Goal: Information Seeking & Learning: Stay updated

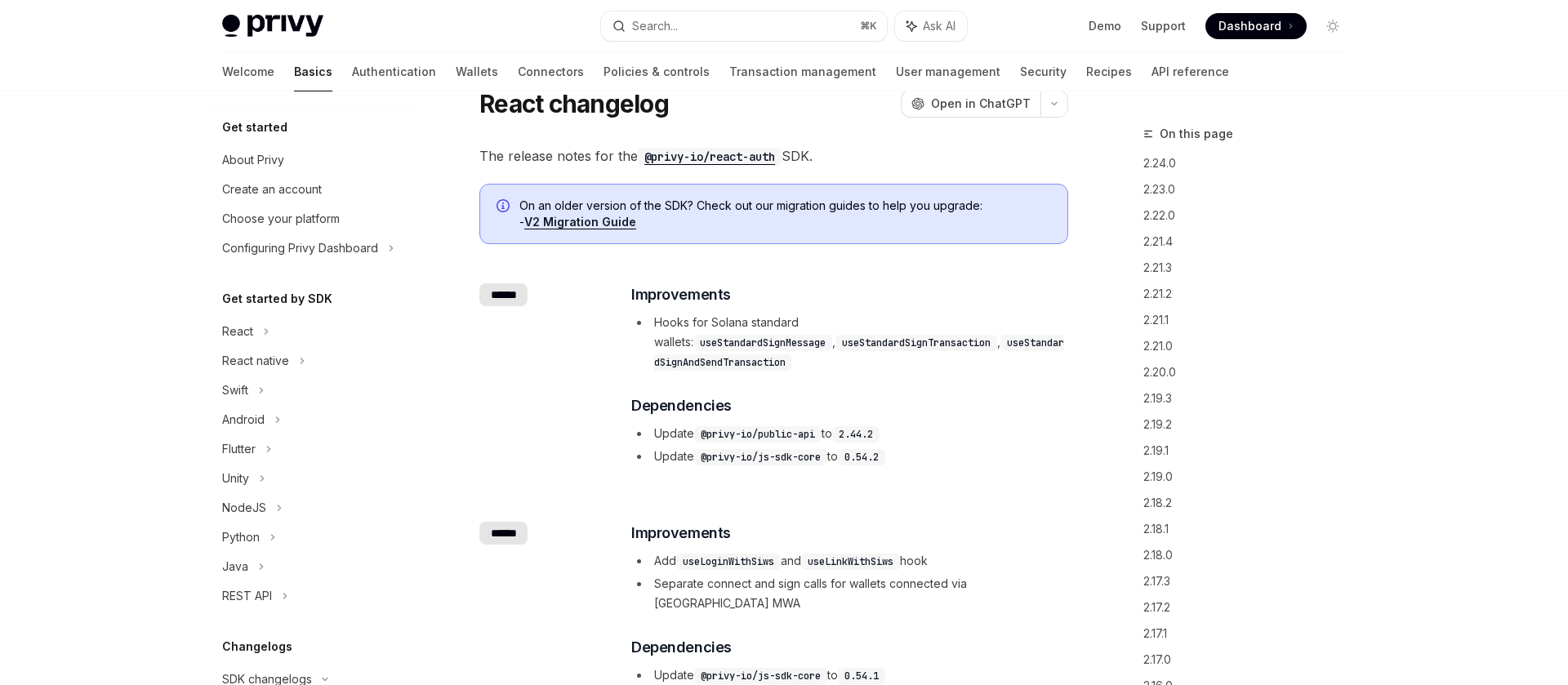
scroll to position [373, 0]
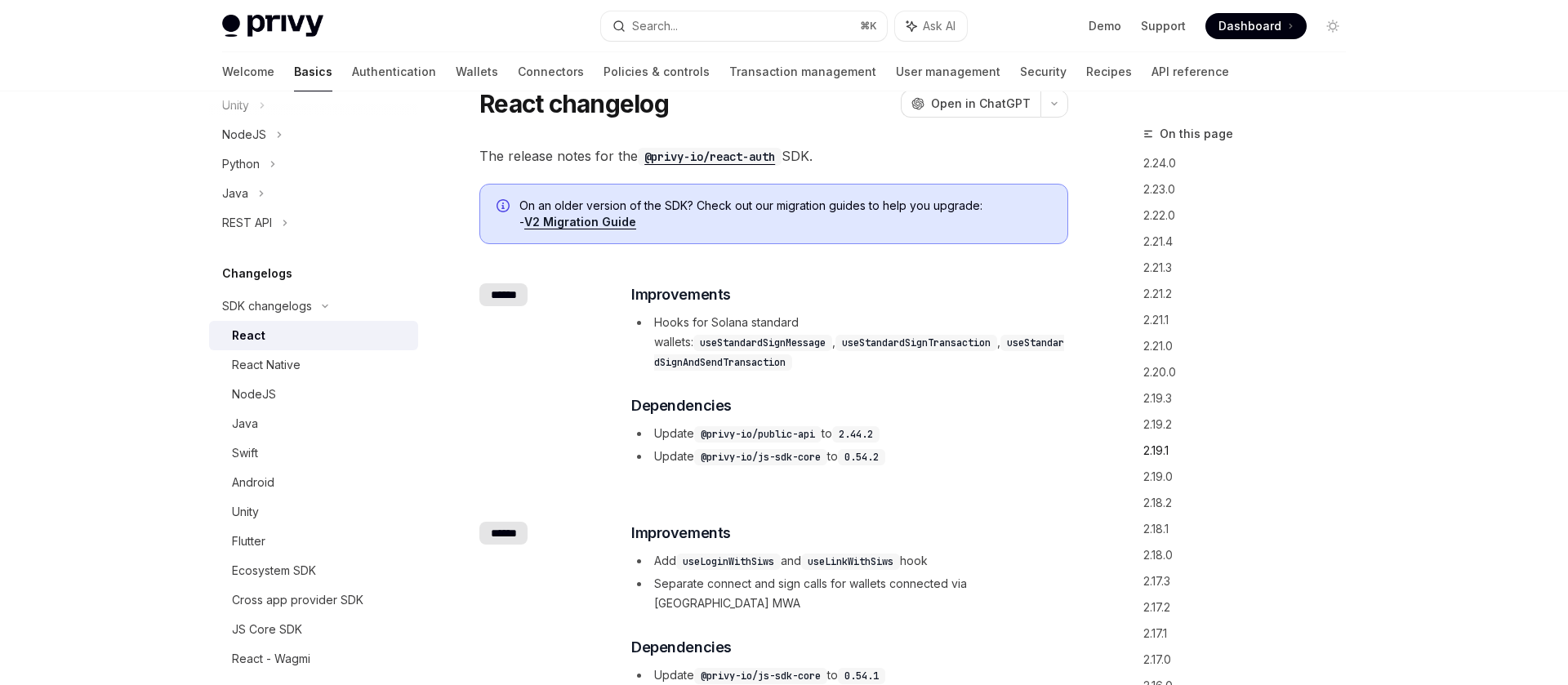
click at [1166, 455] on link "2.19.1" at bounding box center [1251, 451] width 216 height 26
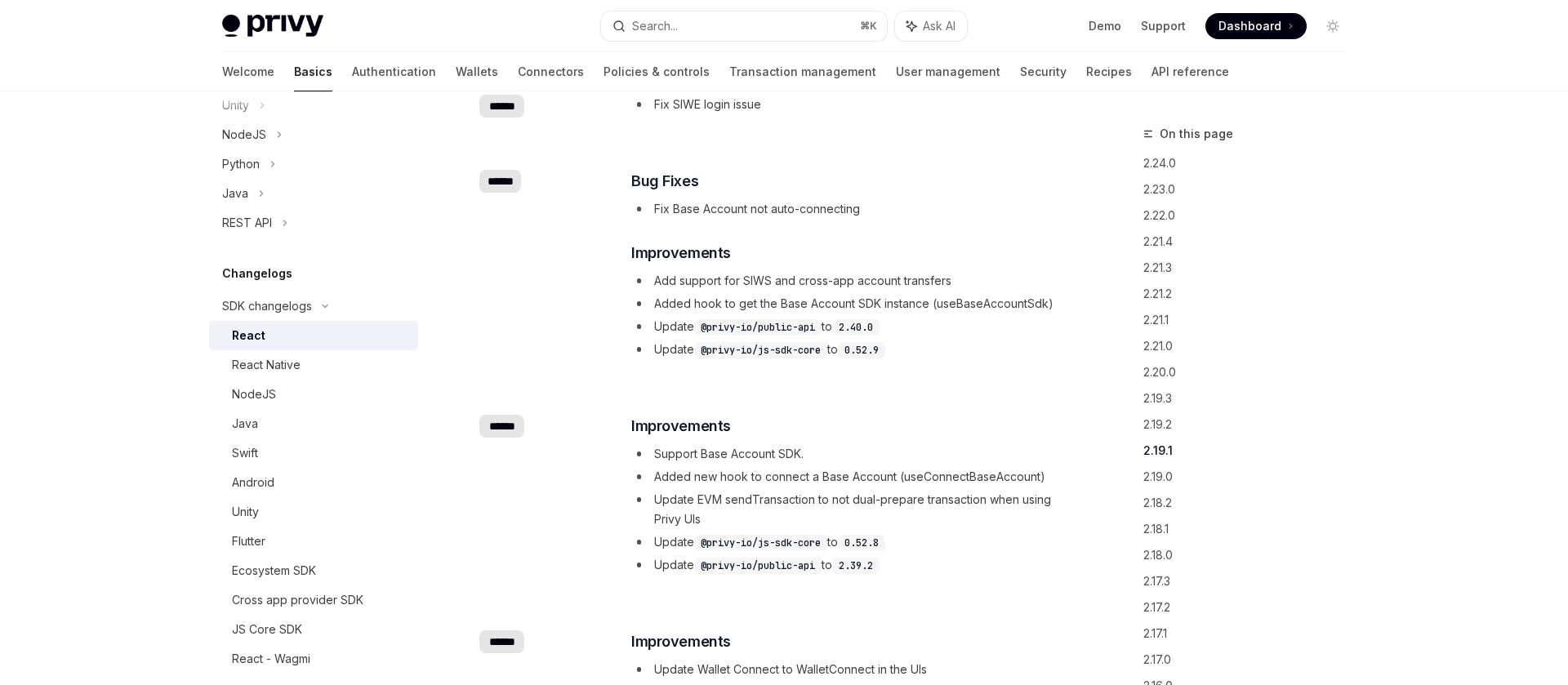
scroll to position [2885, 0]
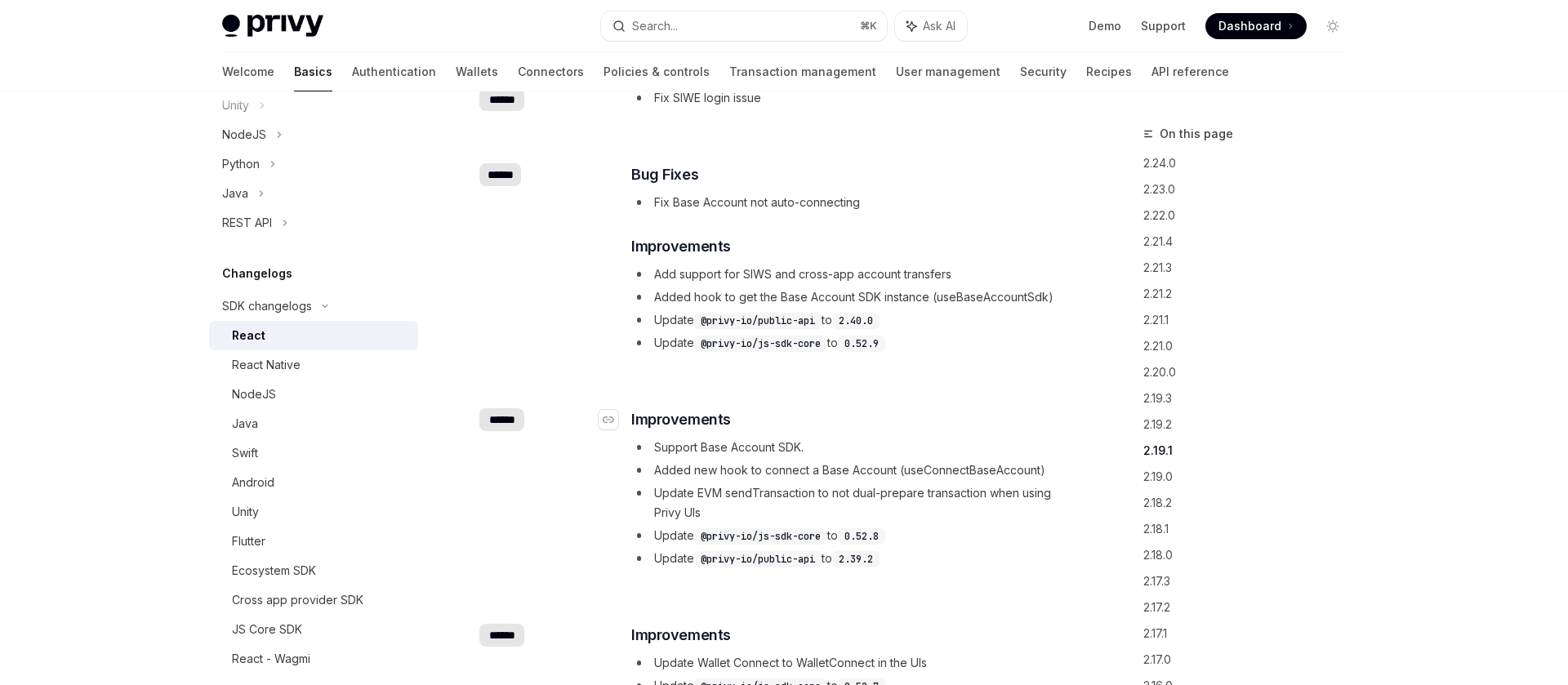
click at [995, 409] on h3 "​ Improvements" at bounding box center [849, 420] width 435 height 23
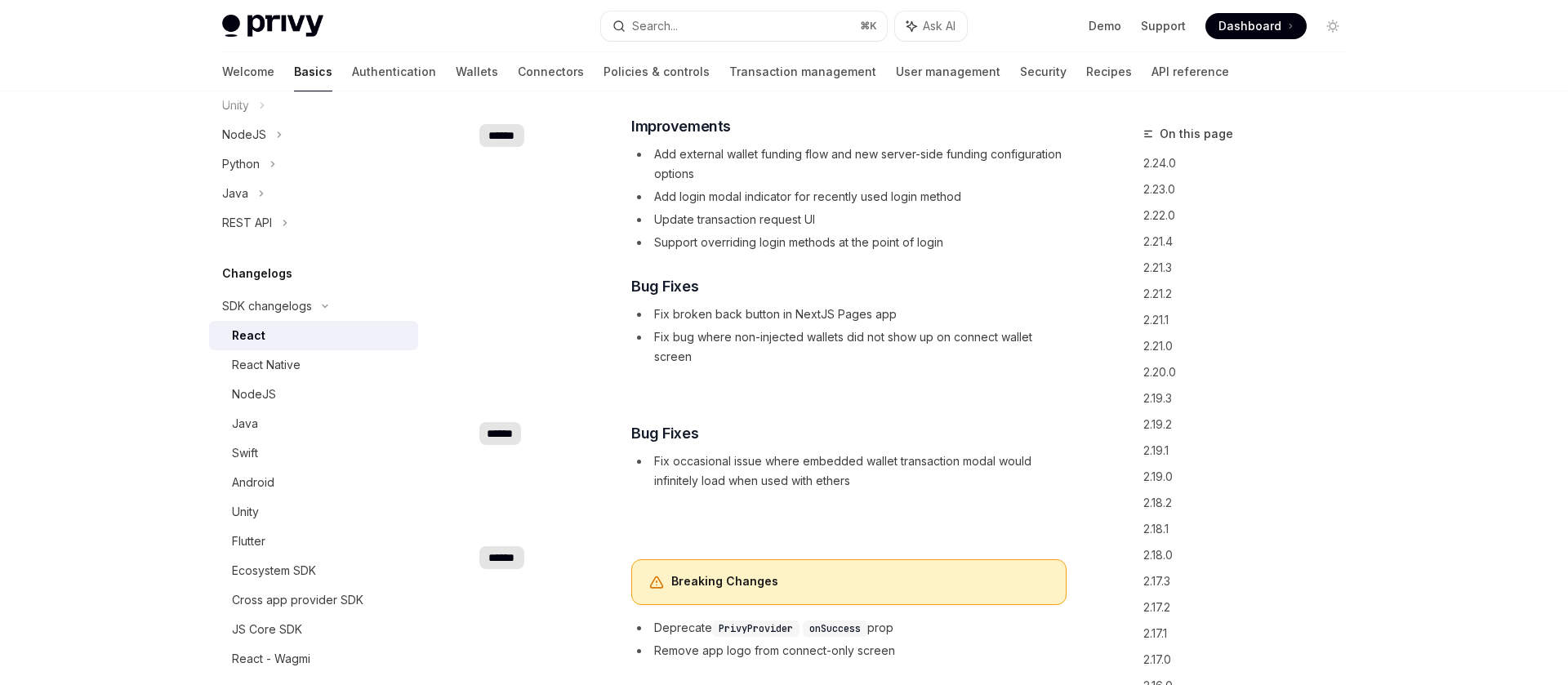
scroll to position [35061, 0]
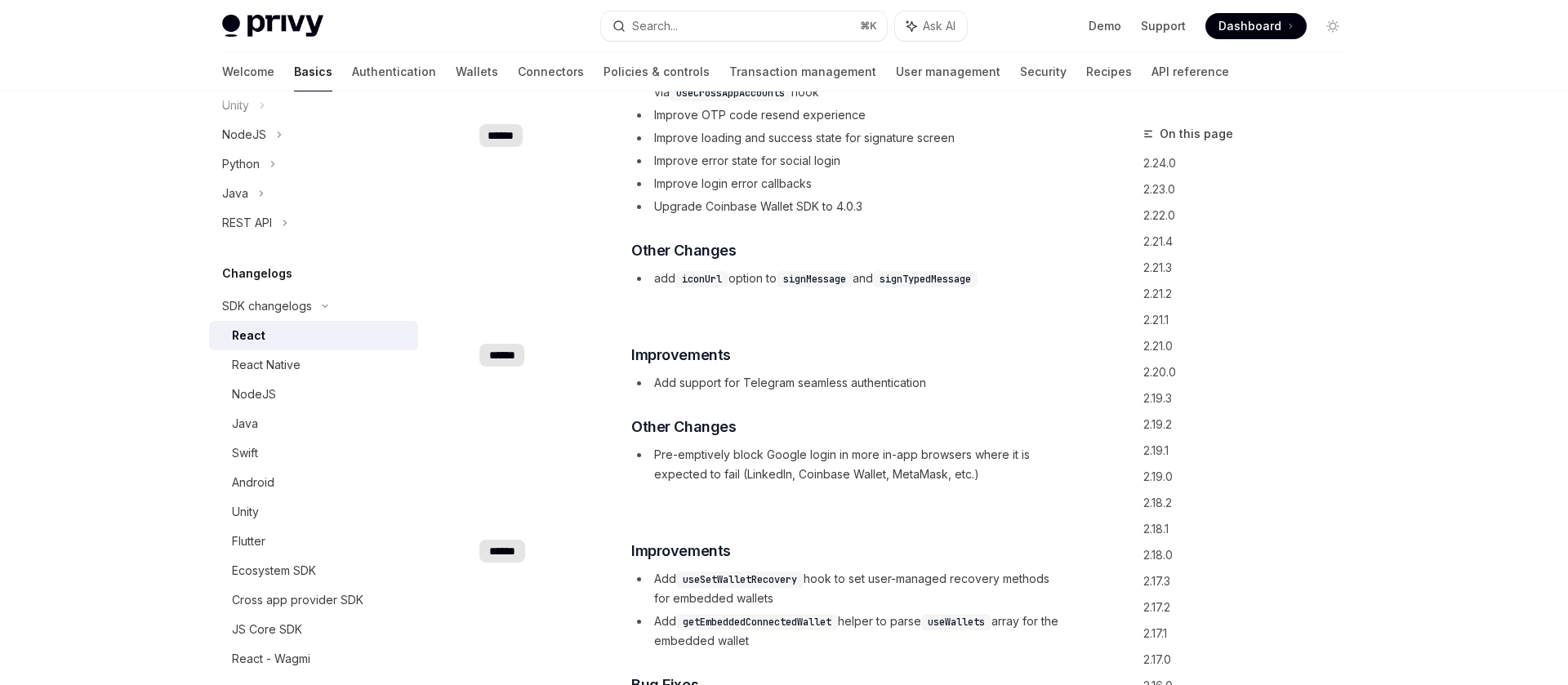
click at [1137, 374] on div "On this page 2.24.0 2.23.0 2.22.0 2.21.4 2.21.3 2.21.2 2.21.1 2.21.0 2.20.0 2.1…" at bounding box center [1235, 404] width 248 height 561
click at [1189, 372] on link "2.20.0" at bounding box center [1251, 372] width 216 height 26
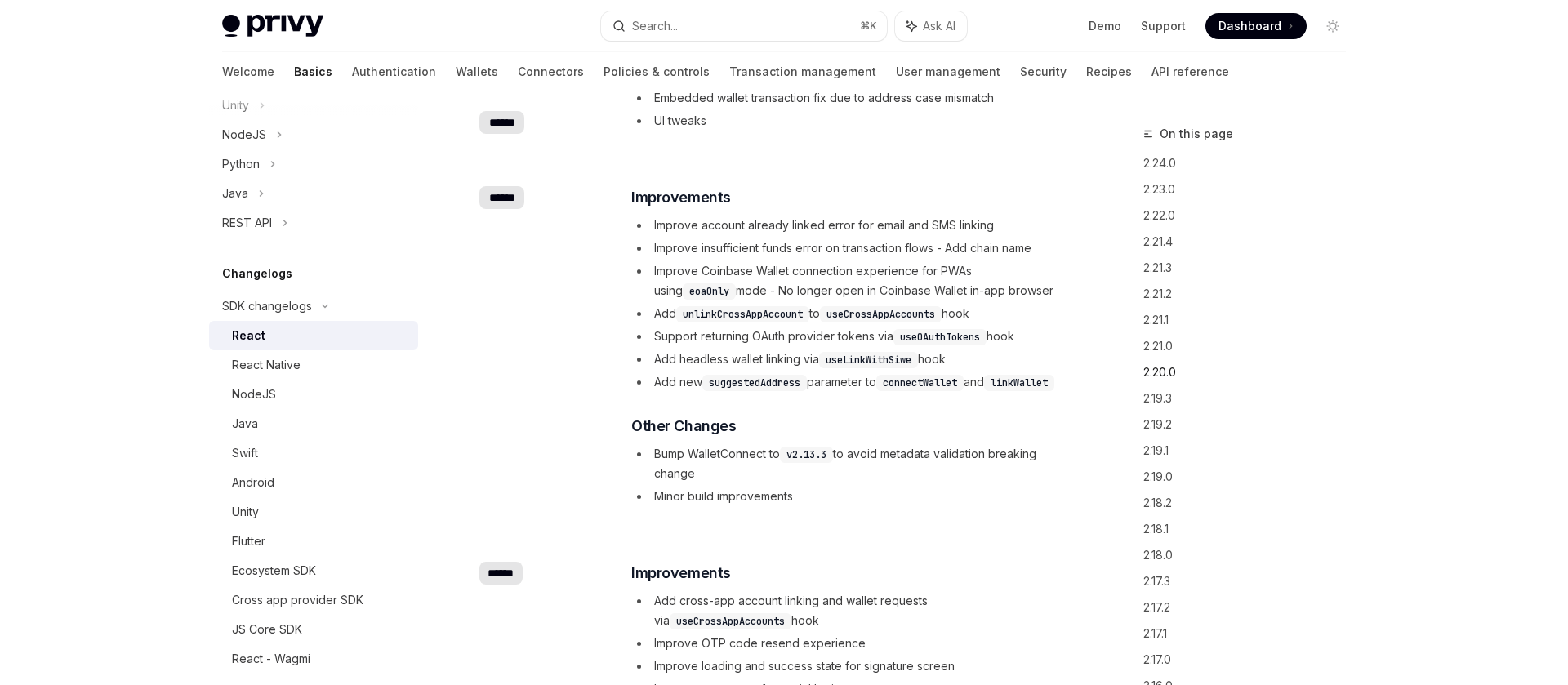
click at [1172, 373] on link "2.20.0" at bounding box center [1251, 372] width 216 height 26
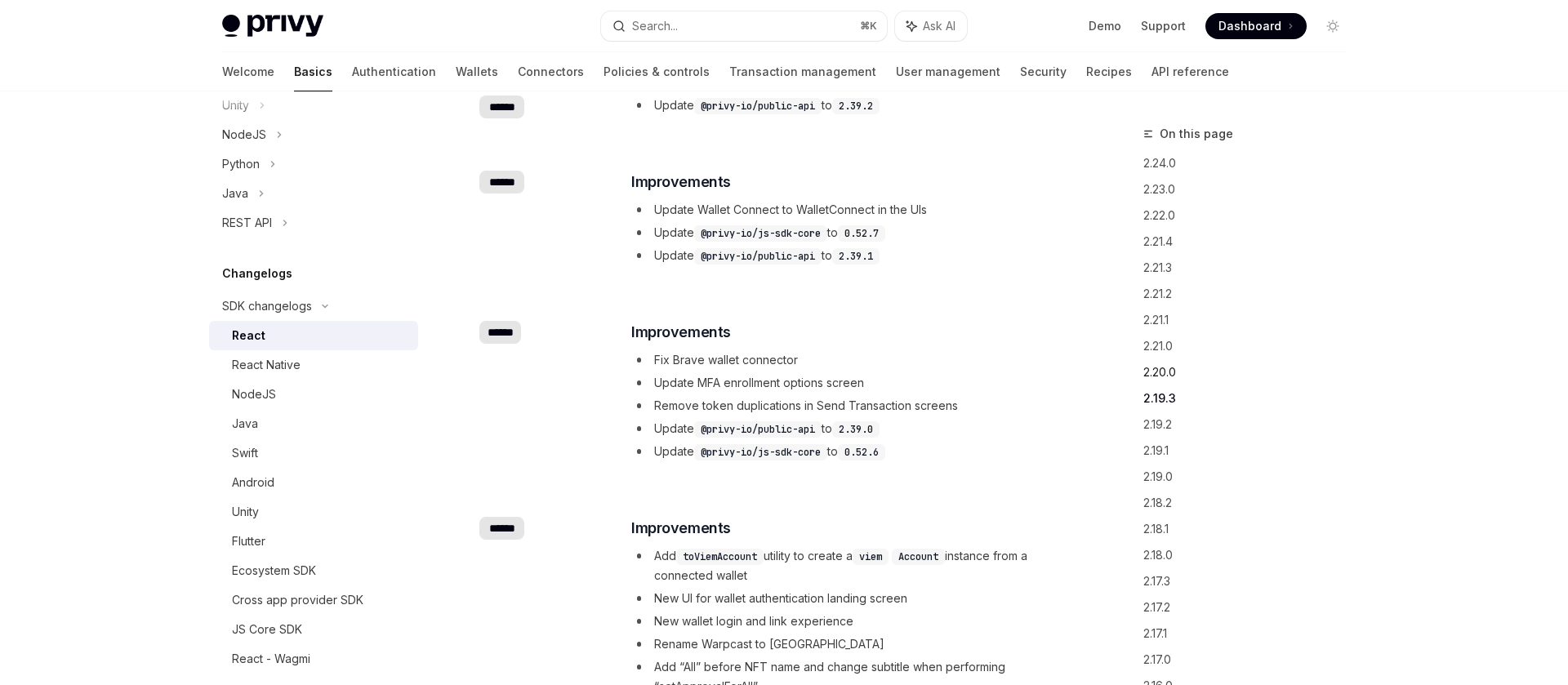
scroll to position [2365, 0]
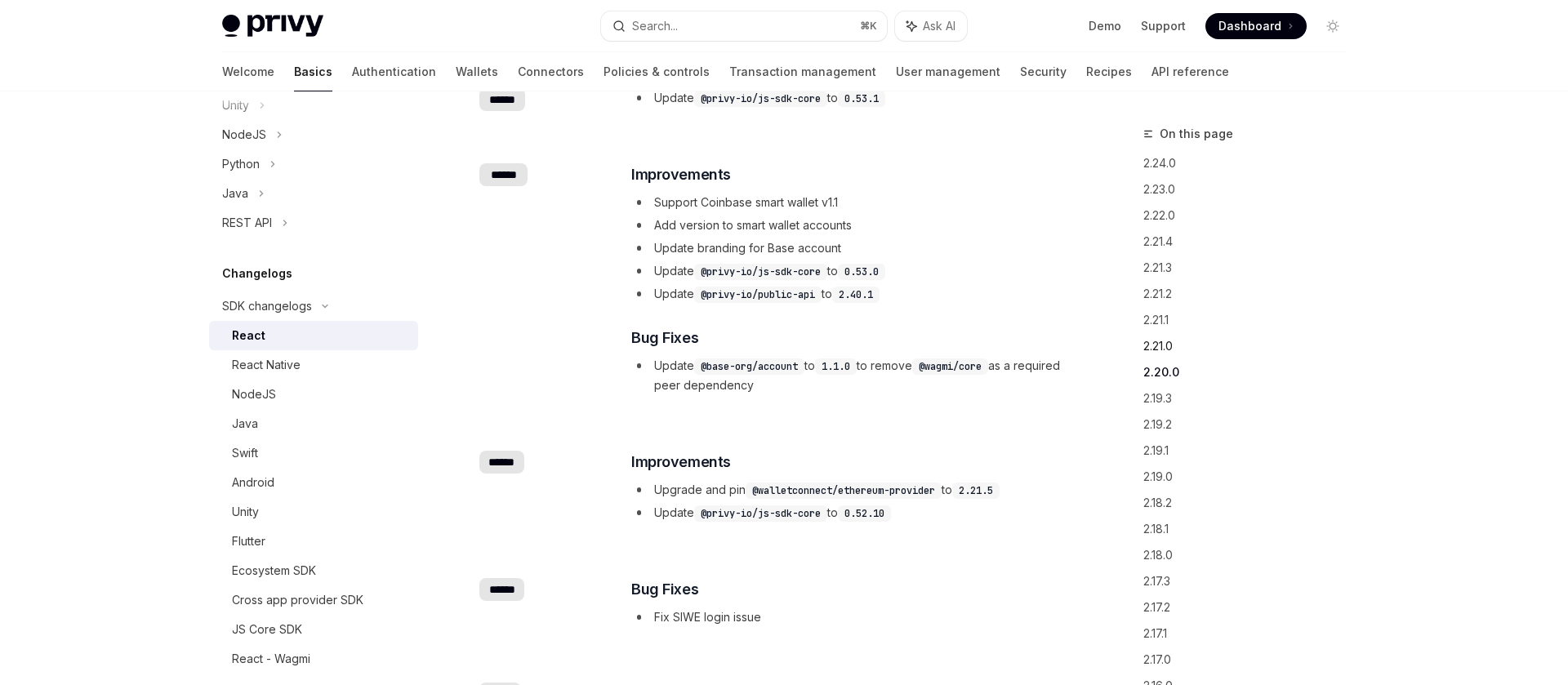
click at [1174, 352] on link "2.21.0" at bounding box center [1251, 346] width 216 height 26
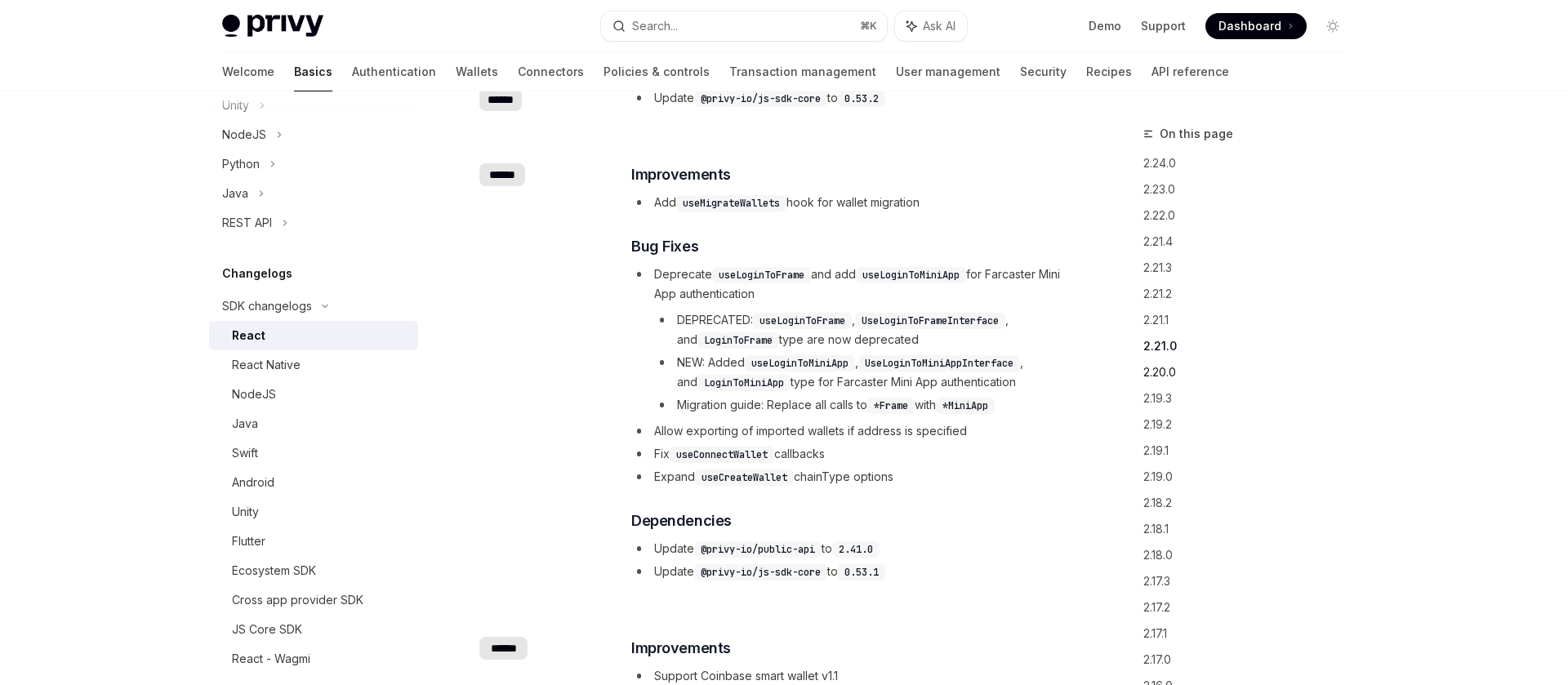
click at [1174, 372] on link "2.20.0" at bounding box center [1251, 372] width 216 height 26
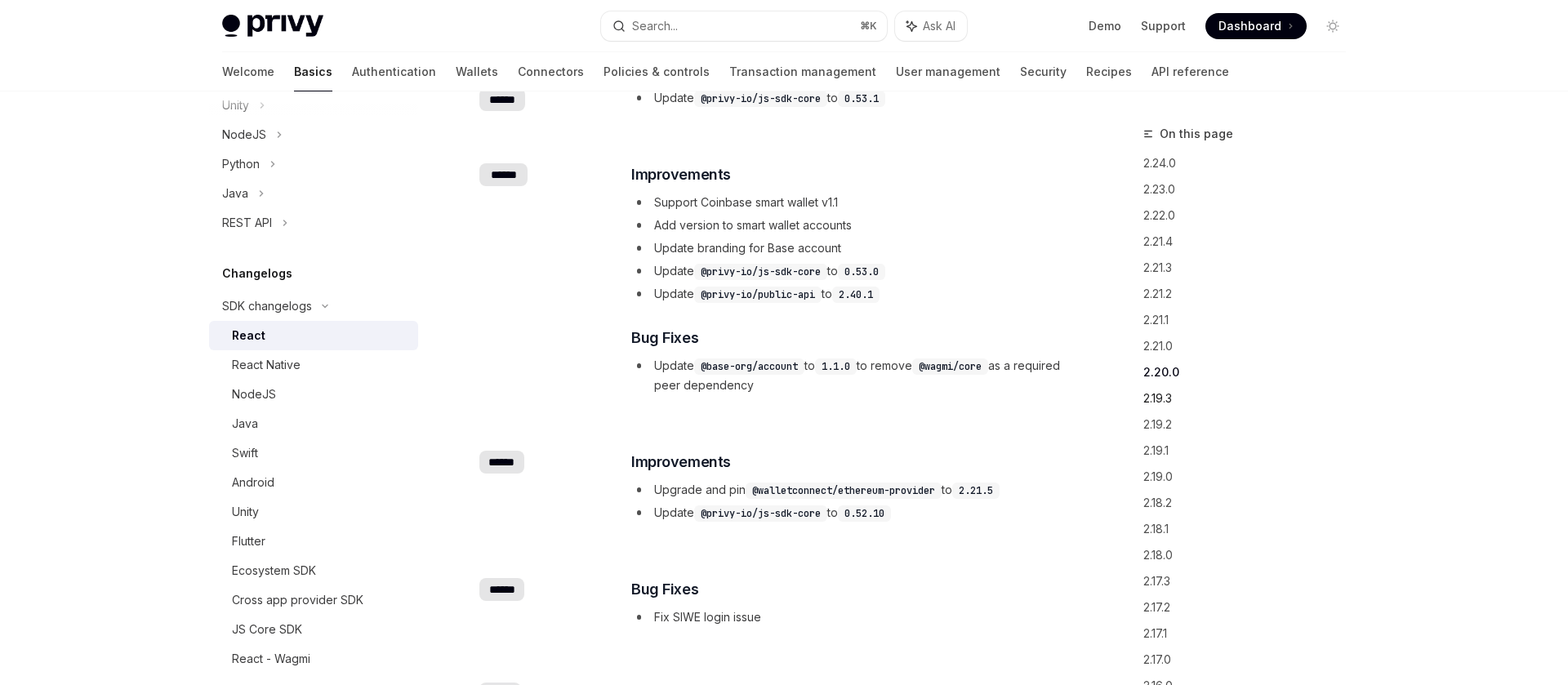
click at [1174, 388] on link "2.19.3" at bounding box center [1251, 399] width 216 height 26
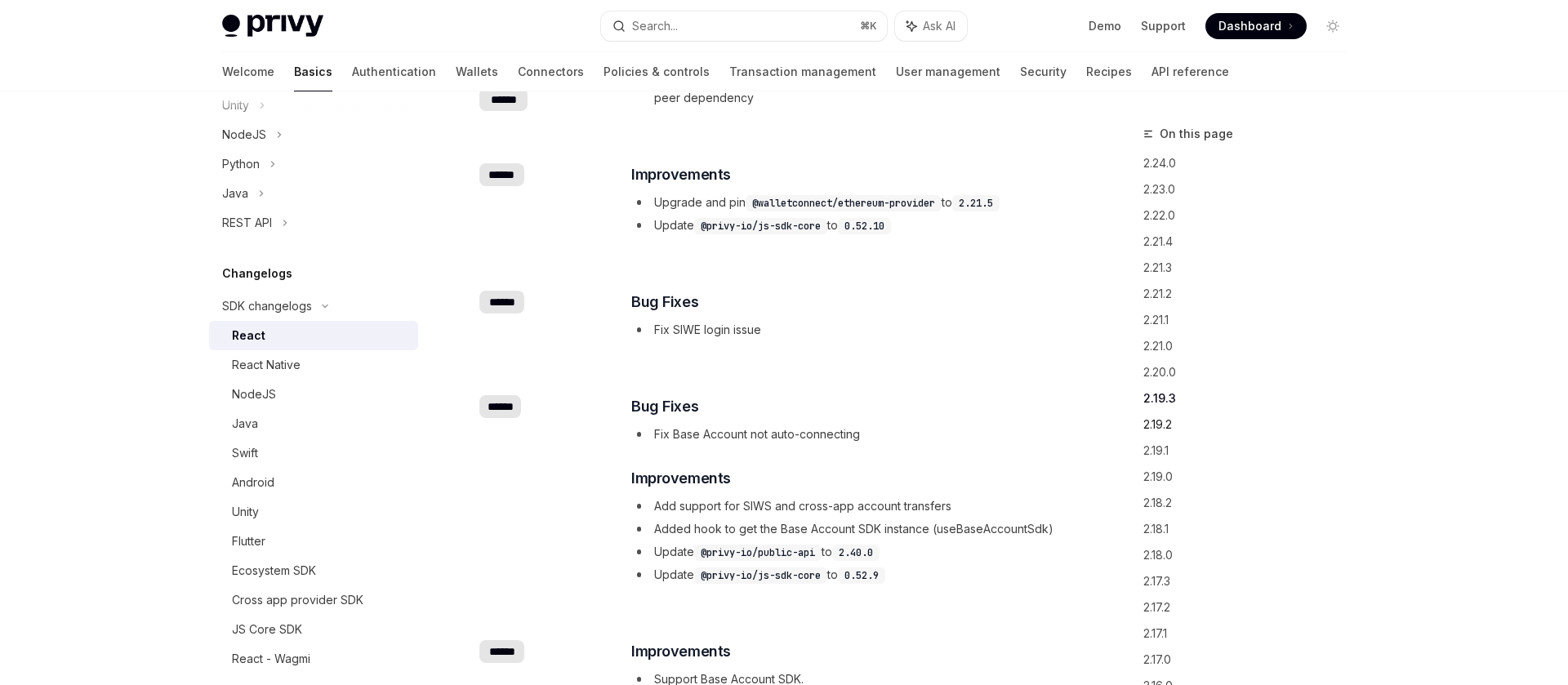
click at [1177, 418] on link "2.19.2" at bounding box center [1251, 424] width 216 height 26
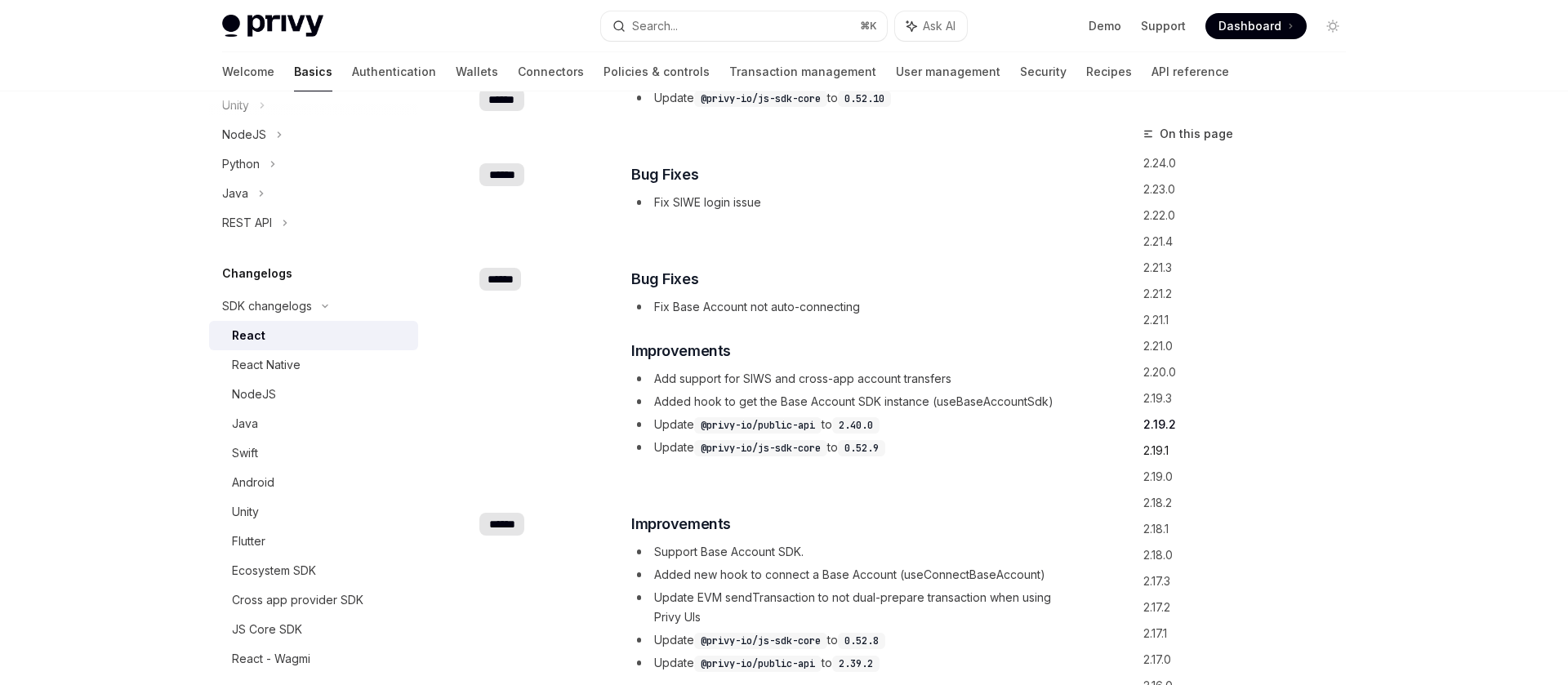
click at [1173, 445] on link "2.19.1" at bounding box center [1251, 451] width 216 height 26
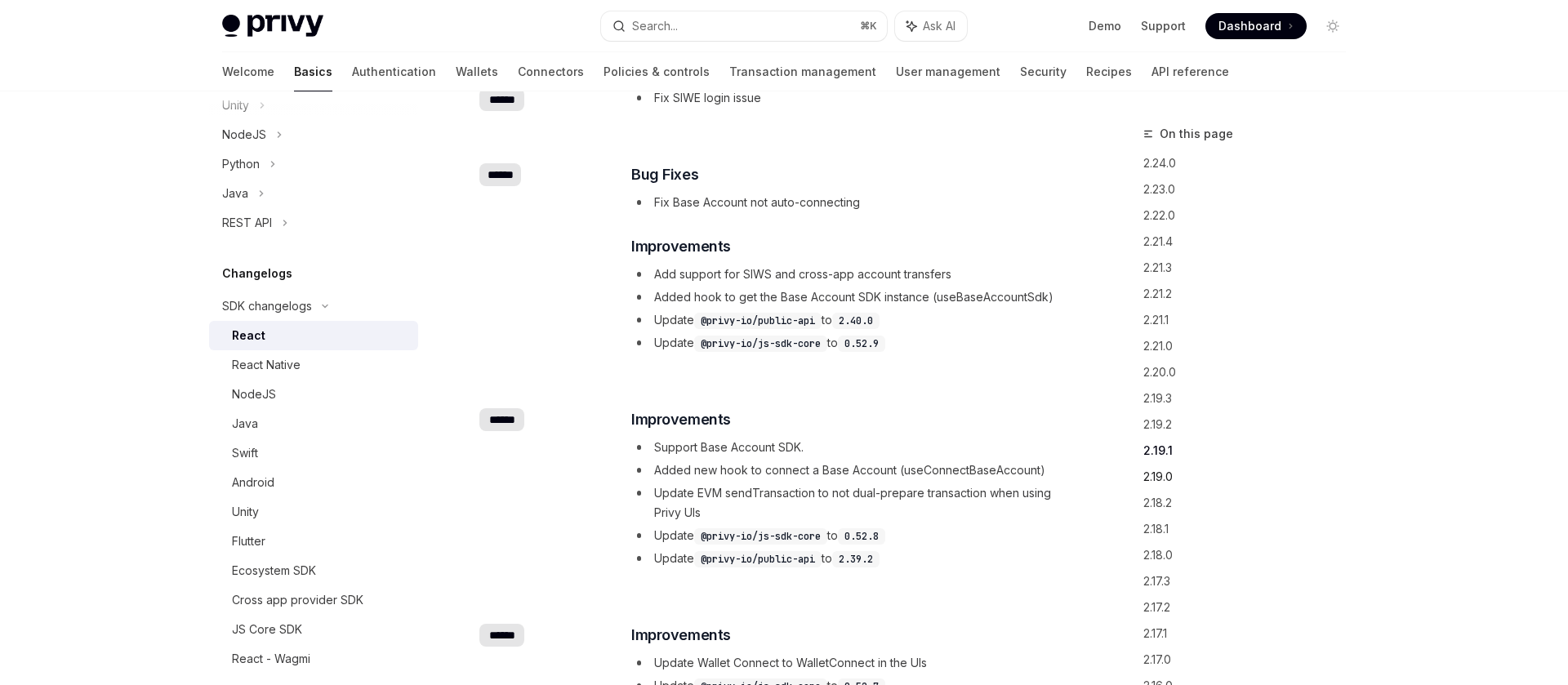
click at [1172, 465] on link "2.19.0" at bounding box center [1251, 477] width 216 height 26
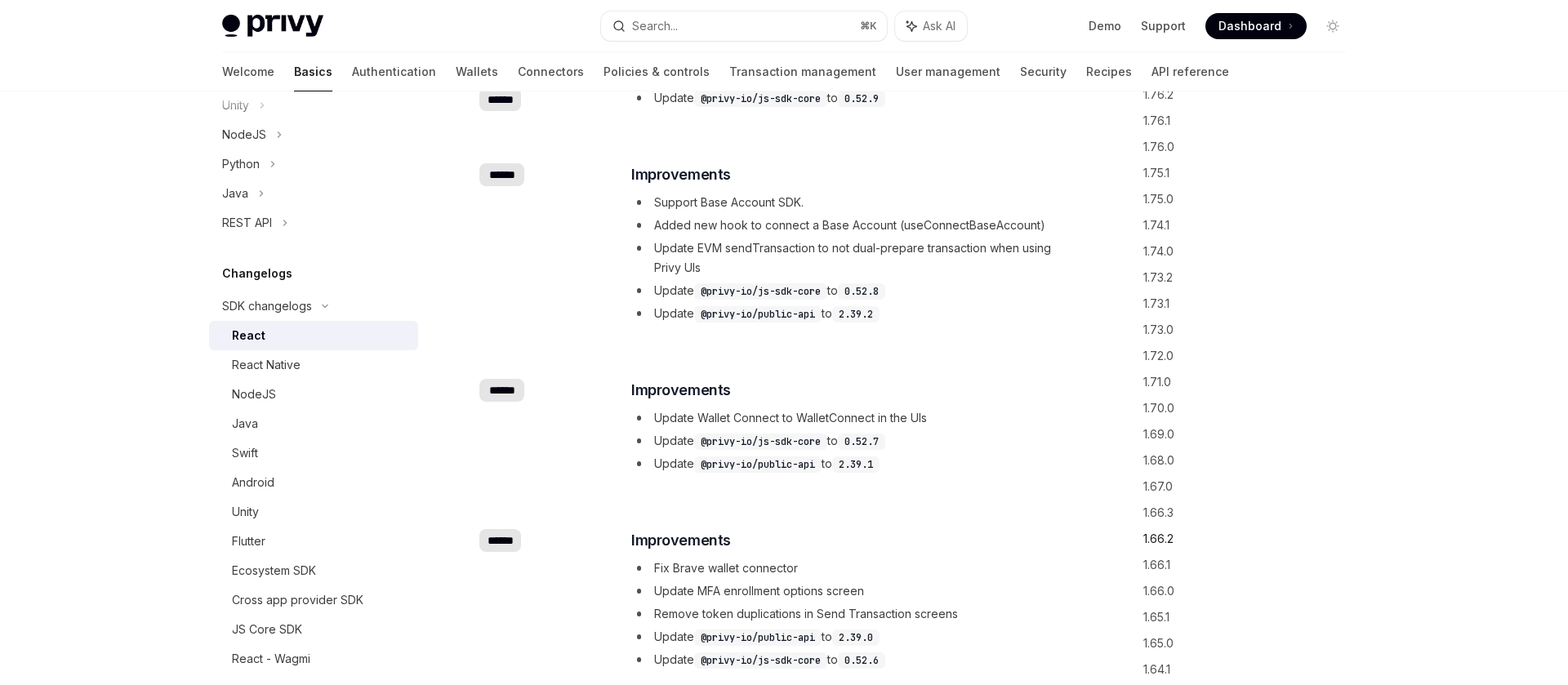
scroll to position [3639, 0]
